Goal: Find specific fact: Find specific fact

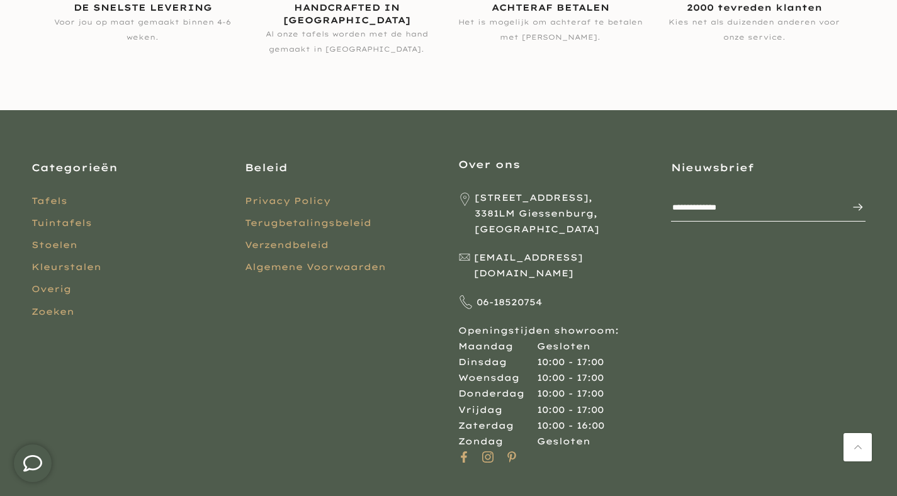
click at [278, 203] on link "Privacy Policy" at bounding box center [288, 200] width 86 height 11
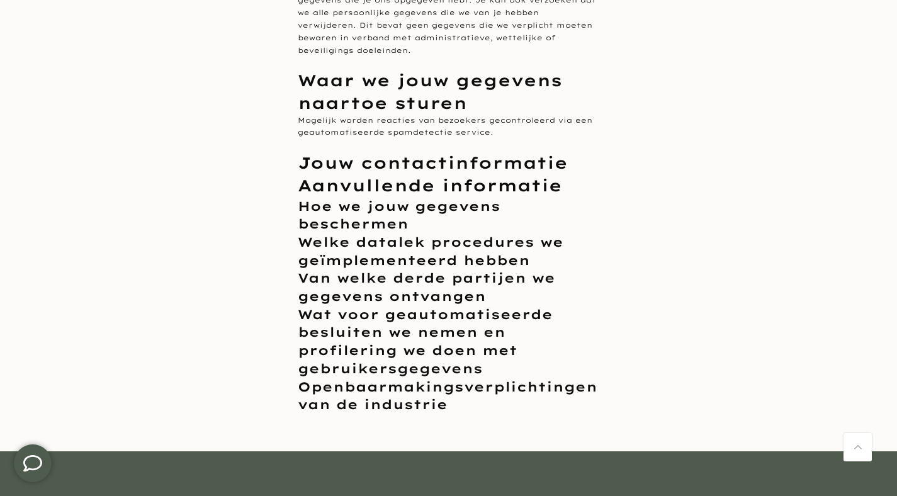
scroll to position [1708, 0]
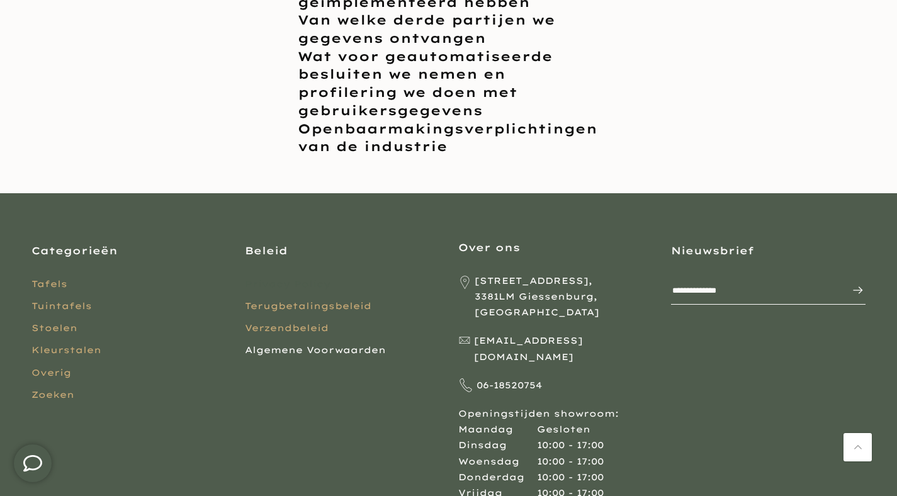
click at [327, 344] on link "Algemene Voorwaarden" at bounding box center [315, 349] width 141 height 11
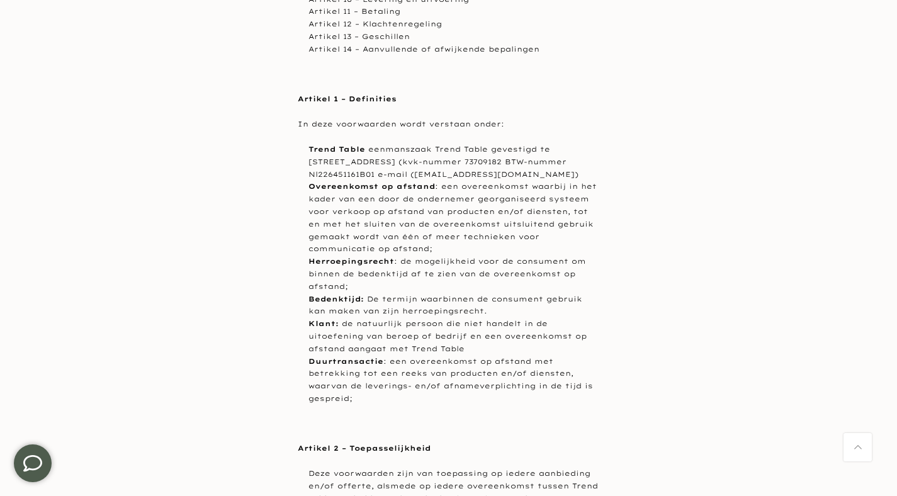
scroll to position [390, 0]
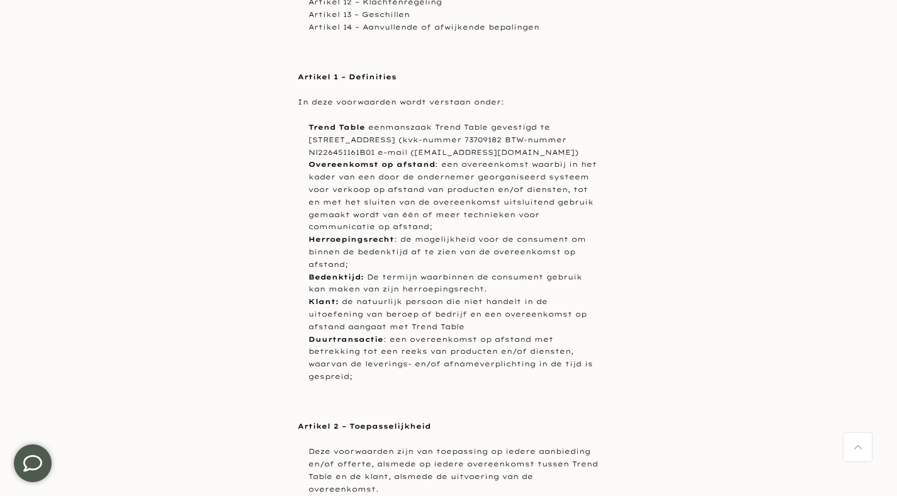
click at [533, 141] on li "Trend Table eenmanszaak Trend Table gevestigd te [STREET_ADDRESS] (kvk-nummer 7…" at bounding box center [455, 140] width 292 height 37
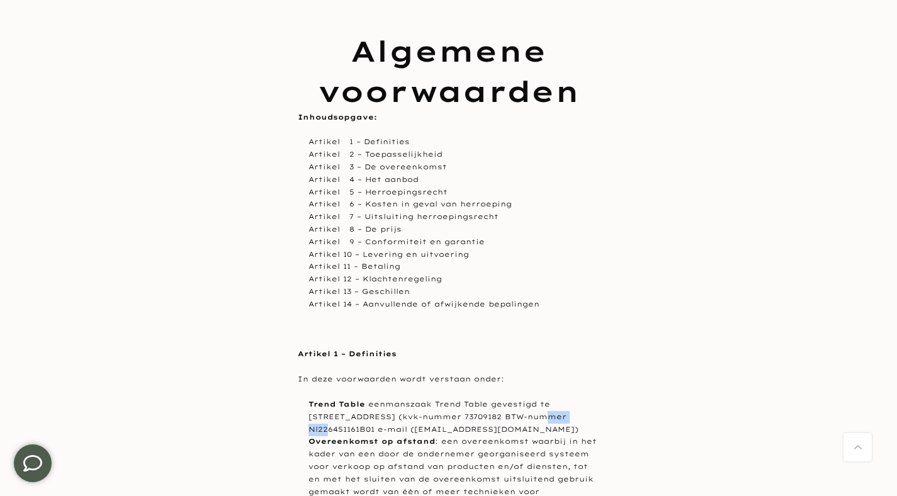
copy li "73709182"
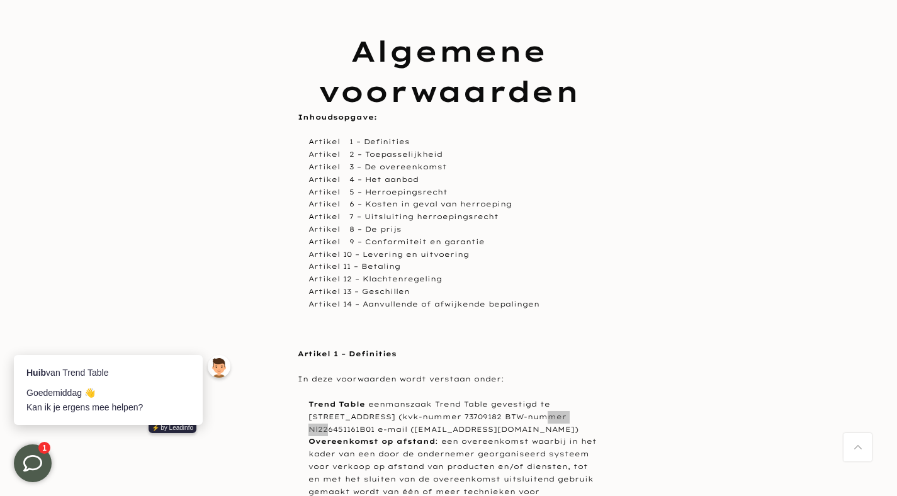
scroll to position [0, 0]
